Goal: Information Seeking & Learning: Learn about a topic

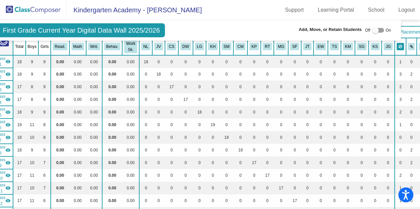
scroll to position [0, 16]
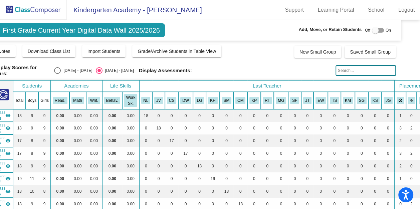
click at [27, 8] on img at bounding box center [33, 10] width 67 height 20
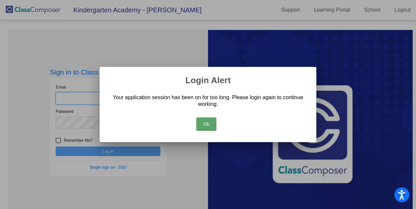
type input "dpadfield@mbgsd.org"
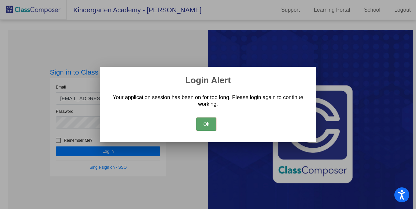
click at [208, 122] on button "Ok" at bounding box center [206, 124] width 20 height 13
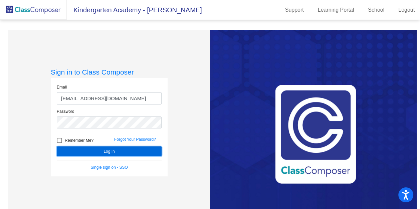
click at [84, 151] on button "Log In" at bounding box center [109, 152] width 105 height 10
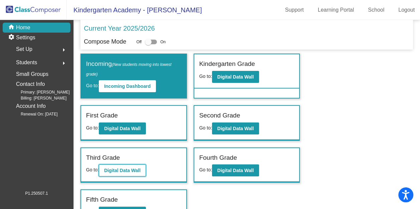
click at [118, 170] on b "Digital Data Wall" at bounding box center [122, 170] width 36 height 5
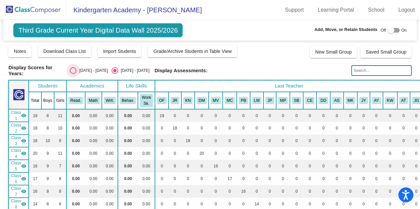
click at [76, 70] on div "Select an option" at bounding box center [73, 70] width 7 height 7
click at [73, 74] on input "2024 - 2025" at bounding box center [73, 74] width 0 height 0
radio input "true"
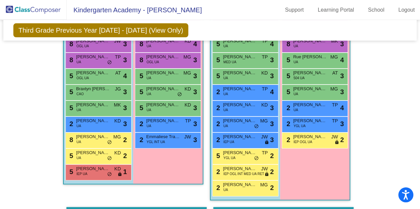
scroll to position [2001, 0]
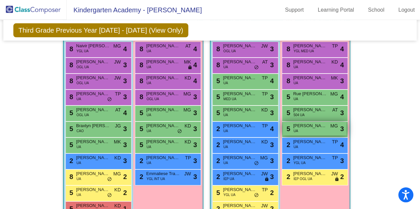
click at [312, 125] on div "5 Samaya Lanier UA MG lock do_not_disturb_alt 3" at bounding box center [315, 129] width 64 height 14
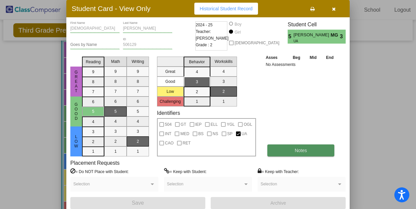
click at [294, 151] on button "Notes" at bounding box center [301, 151] width 67 height 12
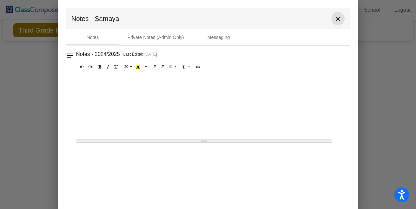
click at [340, 22] on mat-icon "close" at bounding box center [338, 19] width 8 height 8
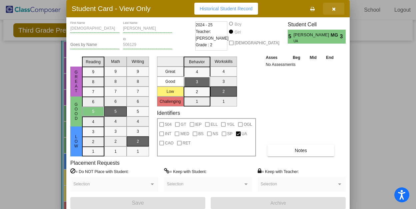
click at [334, 9] on icon "button" at bounding box center [334, 9] width 4 height 5
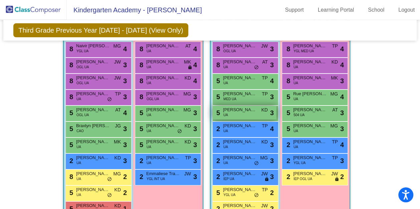
click at [236, 109] on div "5 Joseph Taylor UA KD lock do_not_disturb_alt 3" at bounding box center [244, 113] width 64 height 14
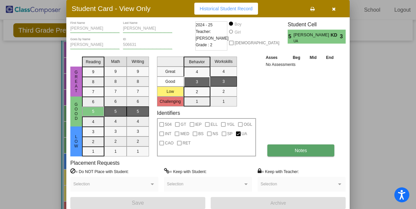
click at [296, 150] on span "Notes" at bounding box center [301, 150] width 12 height 5
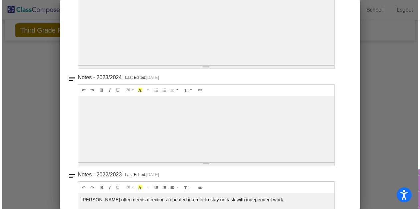
scroll to position [0, 0]
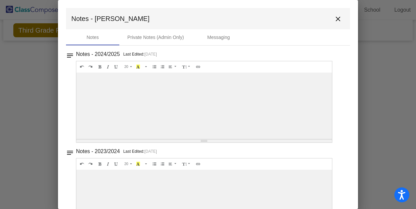
click at [338, 21] on mat-icon "close" at bounding box center [338, 19] width 8 height 8
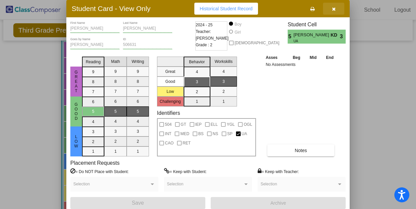
click at [336, 10] on icon "button" at bounding box center [334, 9] width 4 height 5
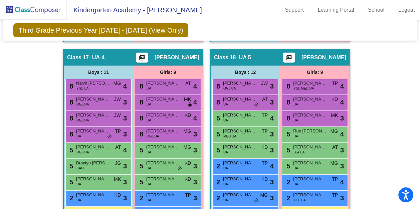
scroll to position [2001, 0]
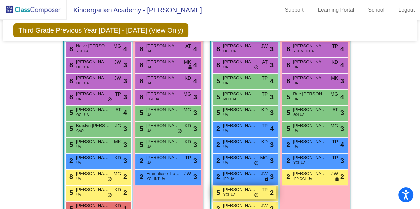
click at [235, 189] on div "5 Jakobi Yetter YGL UA TP lock do_not_disturb_alt 2" at bounding box center [244, 193] width 64 height 14
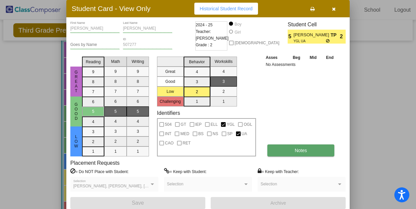
click at [302, 151] on span "Notes" at bounding box center [301, 150] width 12 height 5
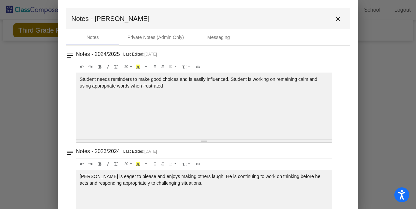
click at [338, 16] on mat-icon "close" at bounding box center [338, 19] width 8 height 8
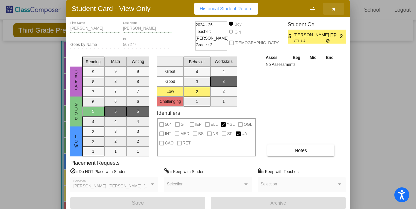
click at [336, 9] on icon "button" at bounding box center [334, 9] width 4 height 5
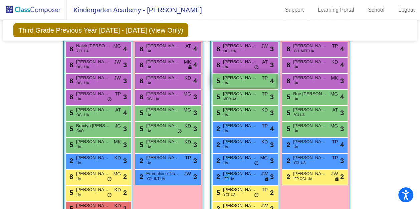
click at [248, 77] on div "5 Aslan Pehlivan UA TP lock do_not_disturb_alt 4" at bounding box center [244, 81] width 64 height 14
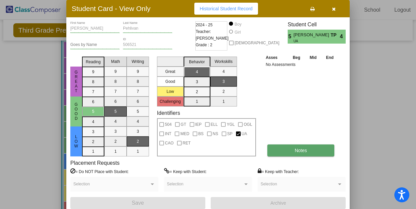
click at [292, 152] on button "Notes" at bounding box center [301, 151] width 67 height 12
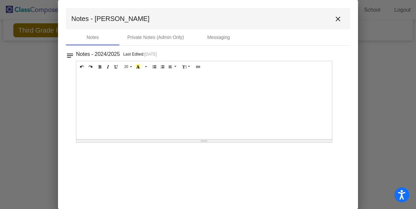
click at [338, 19] on mat-icon "close" at bounding box center [338, 19] width 8 height 8
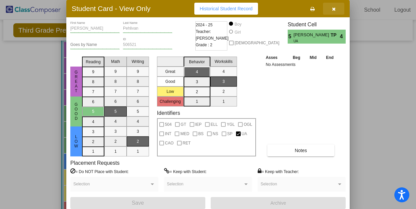
click at [334, 8] on icon "button" at bounding box center [334, 9] width 4 height 5
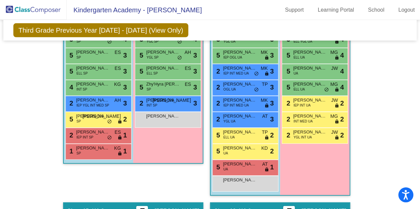
scroll to position [1556, 0]
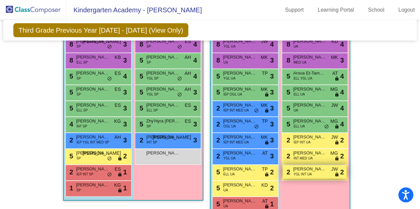
click at [313, 167] on span "Keriona Mills" at bounding box center [309, 169] width 33 height 7
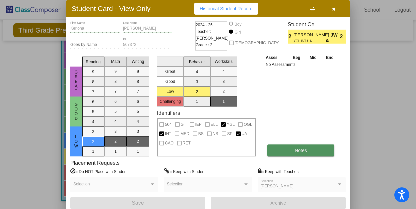
click at [303, 149] on span "Notes" at bounding box center [301, 150] width 12 height 5
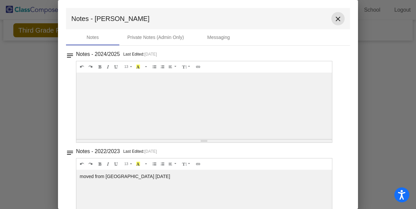
click at [335, 18] on mat-icon "close" at bounding box center [338, 19] width 8 height 8
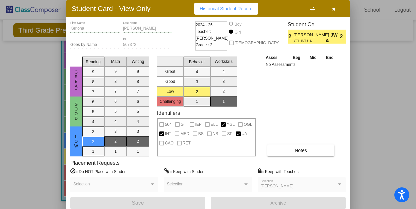
click at [332, 9] on icon "button" at bounding box center [334, 9] width 4 height 5
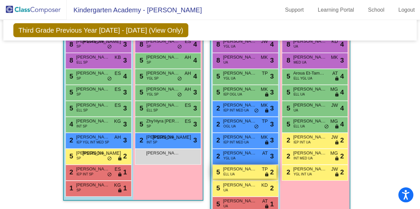
click at [245, 167] on span "Amir Abdi" at bounding box center [239, 169] width 33 height 7
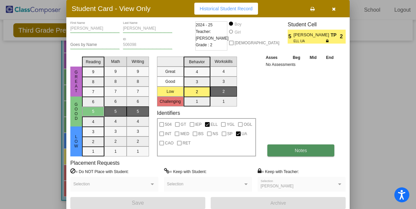
click at [291, 151] on button "Notes" at bounding box center [301, 151] width 67 height 12
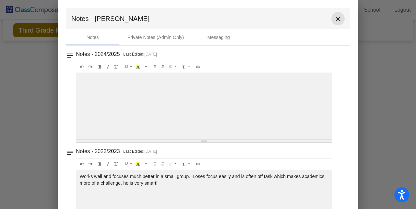
click at [335, 18] on mat-icon "close" at bounding box center [338, 19] width 8 height 8
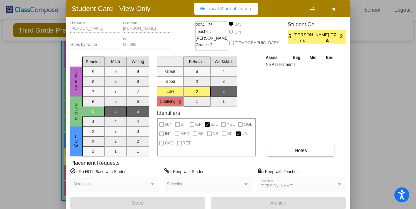
click at [337, 7] on button "button" at bounding box center [333, 9] width 21 height 12
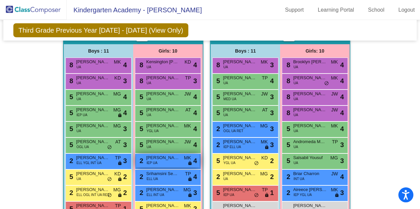
scroll to position [1805, 0]
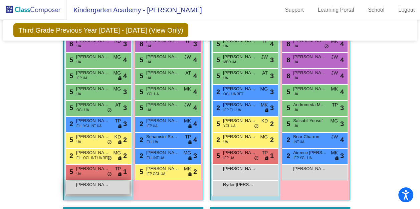
click at [103, 185] on div "Abdirahman Abdulahi lock do_not_disturb_alt" at bounding box center [98, 188] width 64 height 14
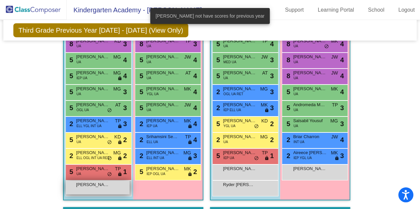
click at [103, 185] on div "Abdirahman Abdulahi lock do_not_disturb_alt" at bounding box center [98, 188] width 64 height 14
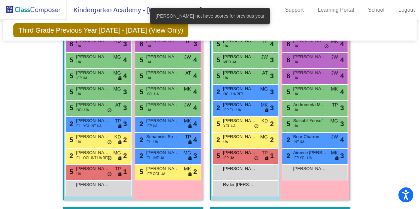
click at [0, 0] on div "Girls: 10 8 Kensington Cooper UA KD lock do_not_disturb_alt 4 8 Clara Villarong…" at bounding box center [0, 0] width 0 height 0
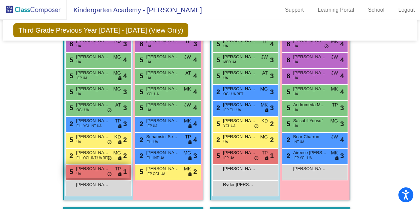
click at [93, 170] on div "5 Carter Myers UA TP lock do_not_disturb_alt 1" at bounding box center [98, 172] width 64 height 14
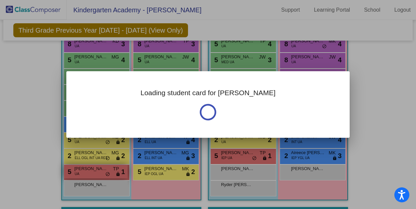
click at [93, 170] on div at bounding box center [208, 104] width 416 height 209
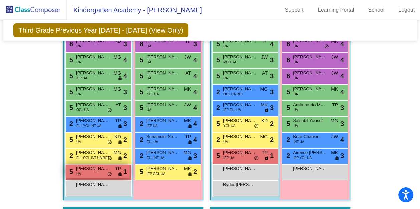
click at [93, 170] on div "5 Carter Myers UA TP lock do_not_disturb_alt 1" at bounding box center [98, 172] width 64 height 14
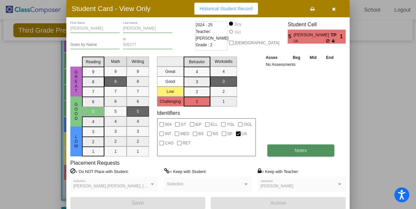
click at [286, 150] on button "Notes" at bounding box center [301, 151] width 67 height 12
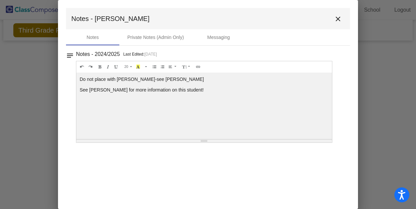
click at [336, 20] on mat-icon "close" at bounding box center [338, 19] width 8 height 8
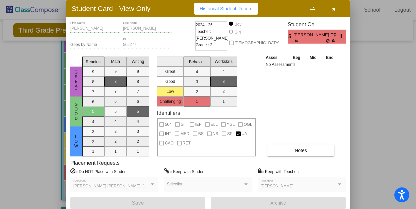
click at [336, 7] on button "button" at bounding box center [333, 9] width 21 height 12
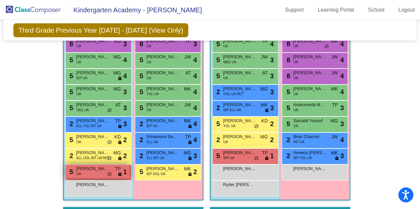
click at [91, 170] on div "5 Carter Myers UA TP lock do_not_disturb_alt 1" at bounding box center [98, 172] width 64 height 14
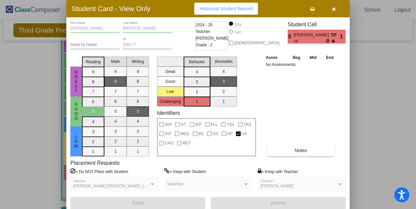
click at [336, 8] on button "button" at bounding box center [333, 9] width 21 height 12
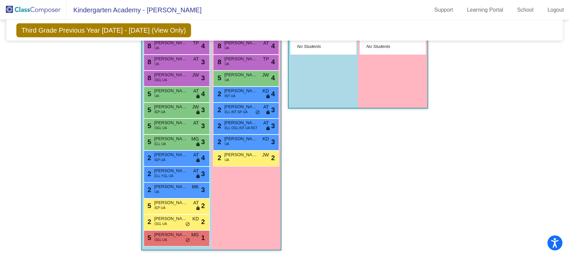
scroll to position [1219, 0]
